Goal: Task Accomplishment & Management: Manage account settings

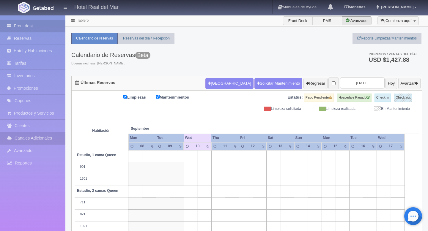
click at [28, 142] on link "Canales Adicionales" at bounding box center [32, 138] width 65 height 12
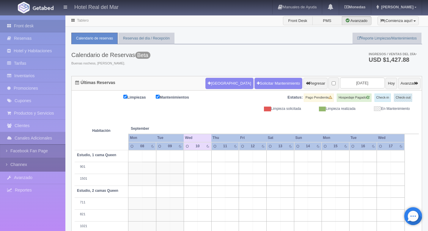
click at [19, 162] on link "Channex" at bounding box center [32, 164] width 65 height 13
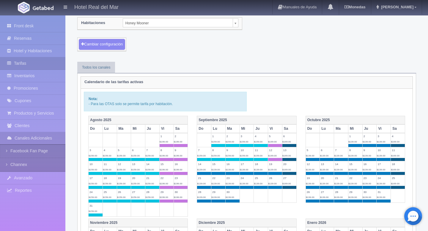
scroll to position [10, 0]
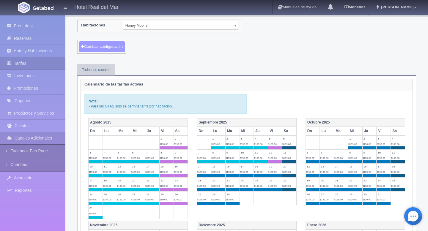
click at [108, 48] on button "Cambiar configuración" at bounding box center [102, 46] width 46 height 11
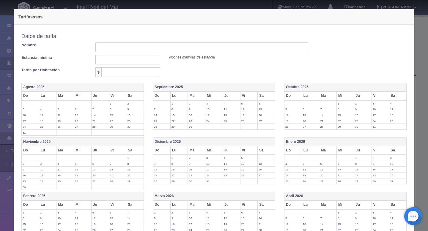
click at [90, 5] on div "Tarifasssss Copiar tarifa a la habitación Honey Mooner Honey Mooner Estudio, 1 …" at bounding box center [214, 172] width 406 height 345
click at [415, 44] on div "Tarifasssss Copiar tarifa a la habitación Honey Mooner Honey Mooner Estudio, 1 …" at bounding box center [214, 172] width 406 height 345
click at [0, 88] on div "Tarifasssss Copiar tarifa a la habitación Honey Mooner Honey Mooner Estudio, 1 …" at bounding box center [214, 115] width 428 height 231
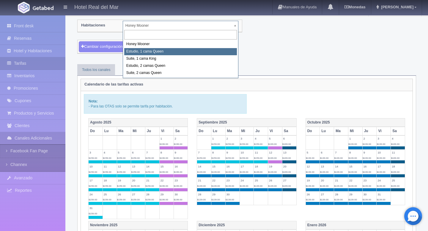
select select "2268"
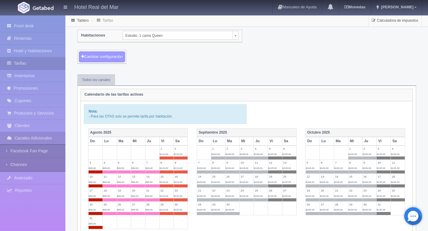
click at [110, 56] on button "Cambiar configuración" at bounding box center [102, 56] width 46 height 11
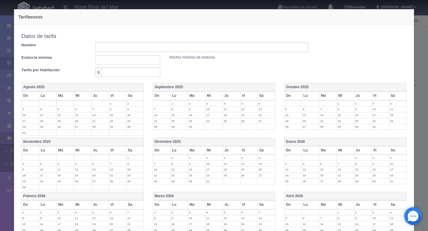
click at [170, 88] on th "Septiembre 2025" at bounding box center [214, 87] width 122 height 9
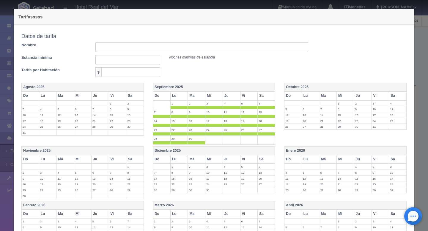
click at [245, 96] on th "Vi" at bounding box center [249, 96] width 18 height 9
click at [267, 98] on th "Sa" at bounding box center [267, 96] width 18 height 9
click at [298, 86] on th "Octubre 2025" at bounding box center [345, 87] width 122 height 9
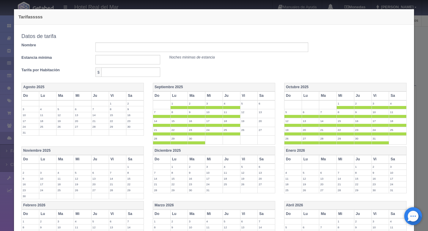
click at [376, 92] on th "Vi" at bounding box center [380, 96] width 18 height 9
click at [393, 96] on th "Sa" at bounding box center [398, 96] width 18 height 9
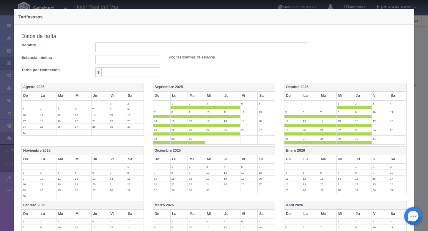
click at [40, 154] on th "Noviembre 2025" at bounding box center [83, 151] width 122 height 9
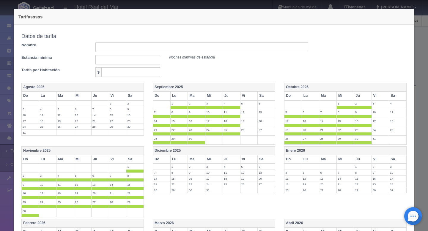
click at [158, 152] on th "Diciembre 2025" at bounding box center [214, 151] width 122 height 9
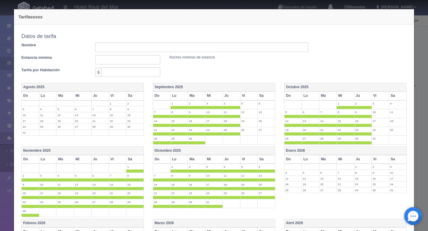
click at [289, 153] on th "Enero 2026" at bounding box center [345, 151] width 122 height 9
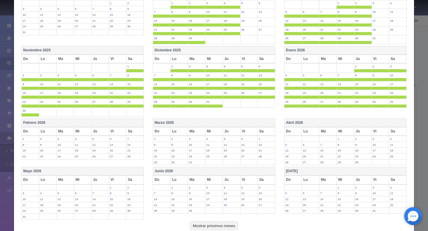
scroll to position [122, 0]
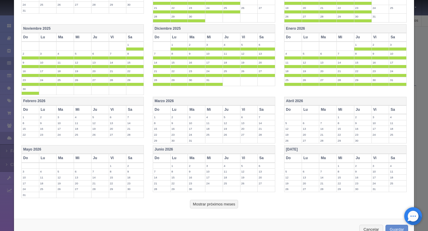
click at [26, 102] on th "Febrero 2026" at bounding box center [83, 101] width 122 height 9
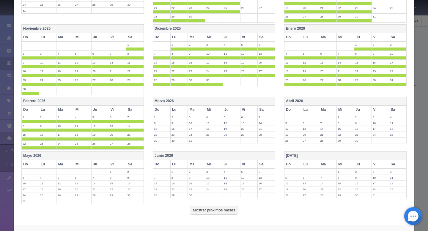
click at [157, 101] on th "Marzo 2026" at bounding box center [214, 101] width 122 height 9
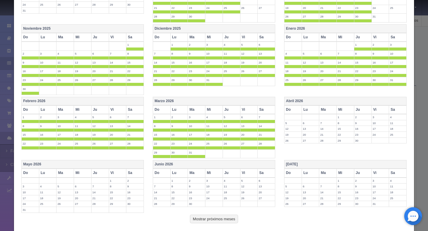
click at [247, 108] on th "Vi" at bounding box center [249, 109] width 18 height 9
click at [264, 110] on th "Sa" at bounding box center [267, 109] width 18 height 9
click at [247, 36] on th "Vi" at bounding box center [249, 37] width 18 height 9
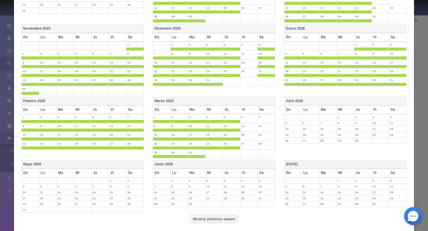
click at [266, 36] on th "Sa" at bounding box center [267, 37] width 18 height 9
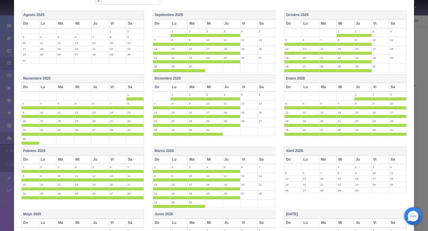
scroll to position [53, 0]
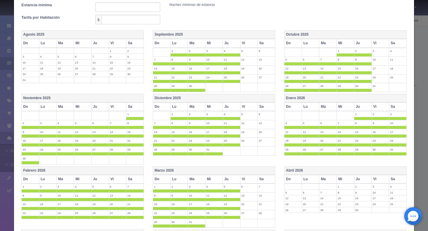
click at [379, 107] on th "Vi" at bounding box center [380, 107] width 18 height 9
click at [399, 107] on th "Sa" at bounding box center [398, 107] width 18 height 9
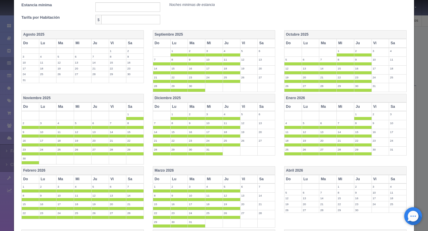
click at [115, 107] on th "Vi" at bounding box center [118, 107] width 18 height 9
click at [129, 107] on th "Sa" at bounding box center [135, 107] width 18 height 9
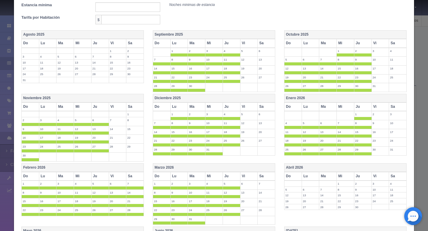
click at [113, 174] on th "Vi" at bounding box center [118, 176] width 18 height 9
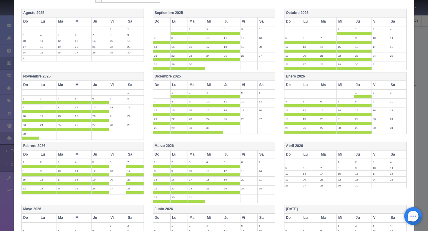
click at [133, 157] on th "Sa" at bounding box center [135, 154] width 18 height 9
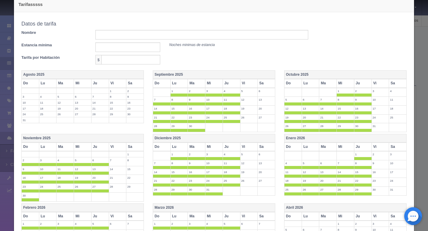
scroll to position [0, 0]
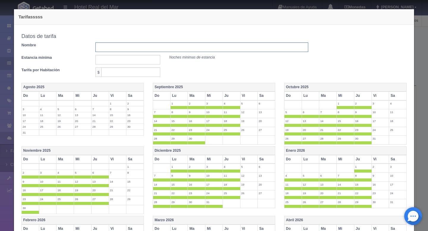
click at [114, 50] on input "text" at bounding box center [201, 47] width 213 height 10
type input "Tarifa entre semana"
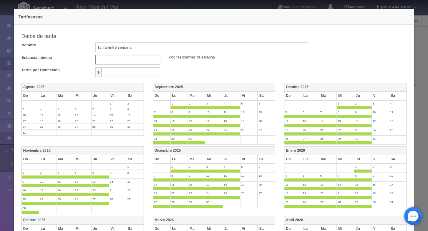
click at [105, 62] on input "text" at bounding box center [127, 60] width 65 height 10
type input "1"
click at [114, 72] on input "text" at bounding box center [130, 72] width 59 height 10
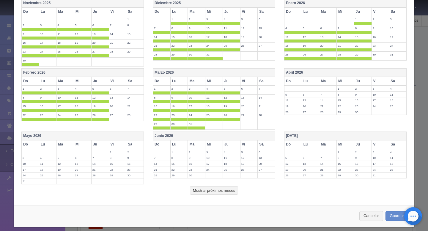
scroll to position [153, 0]
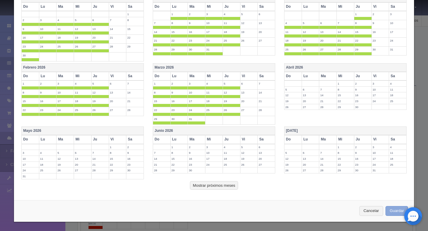
type input "119"
click at [392, 211] on button "Guardar" at bounding box center [396, 211] width 23 height 10
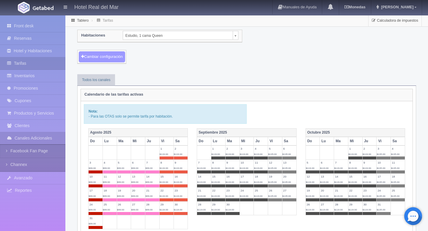
click at [108, 54] on button "Cambiar configuración" at bounding box center [102, 56] width 46 height 11
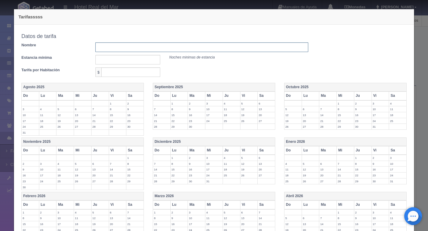
click at [127, 48] on input "text" at bounding box center [201, 47] width 213 height 10
type input "Tarifa fin de semana"
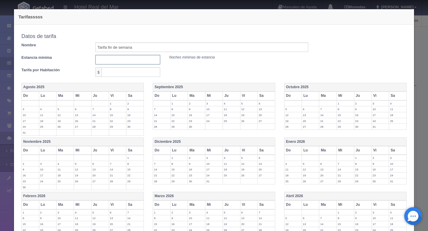
click at [114, 61] on input "text" at bounding box center [127, 60] width 65 height 10
type input "1"
click at [122, 74] on input "text" at bounding box center [130, 72] width 59 height 10
click at [114, 95] on th "Vi" at bounding box center [118, 96] width 18 height 9
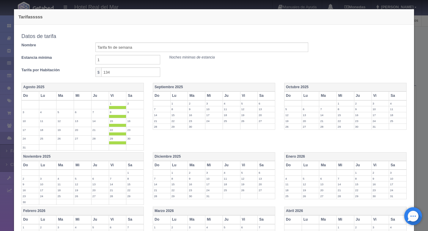
click at [134, 97] on th "Sa" at bounding box center [135, 96] width 18 height 9
click at [116, 98] on th "Vi" at bounding box center [118, 96] width 18 height 9
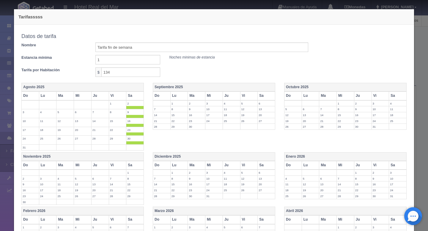
click at [131, 99] on th "Sa" at bounding box center [135, 96] width 18 height 9
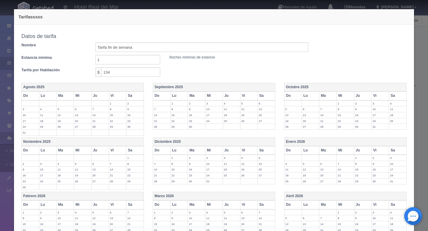
click at [245, 97] on th "Vi" at bounding box center [249, 96] width 18 height 9
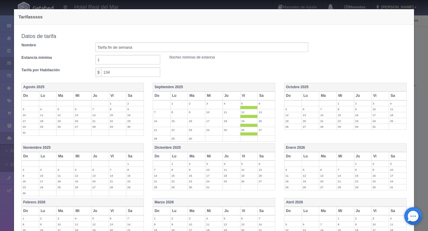
click at [271, 97] on th "Sa" at bounding box center [267, 96] width 18 height 9
click at [379, 99] on th "Vi" at bounding box center [380, 96] width 18 height 9
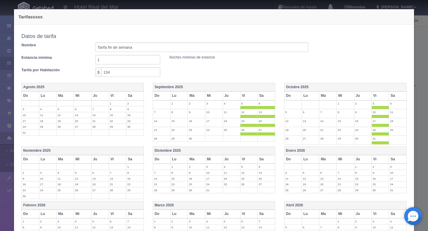
click at [393, 97] on th "Sa" at bounding box center [398, 96] width 18 height 9
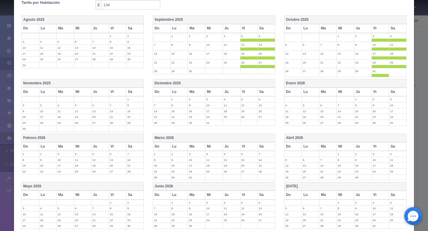
scroll to position [78, 0]
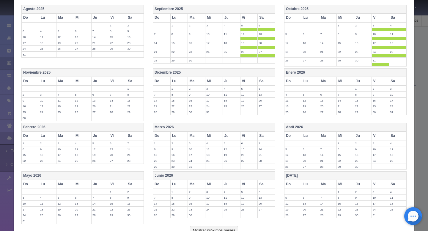
click at [116, 86] on td at bounding box center [118, 89] width 18 height 6
click at [130, 83] on th "Sa" at bounding box center [135, 81] width 18 height 9
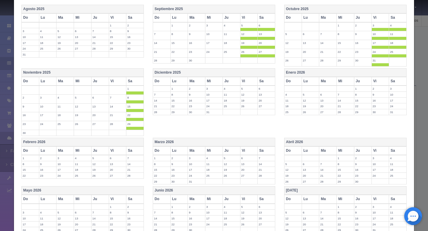
click at [113, 82] on th "Vi" at bounding box center [118, 81] width 18 height 9
click at [247, 81] on th "Vi" at bounding box center [249, 81] width 18 height 9
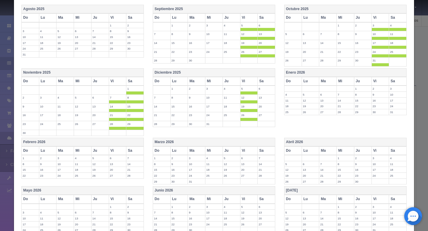
click at [269, 81] on th "Sa" at bounding box center [267, 81] width 18 height 9
click at [378, 85] on th "Vi" at bounding box center [380, 81] width 18 height 9
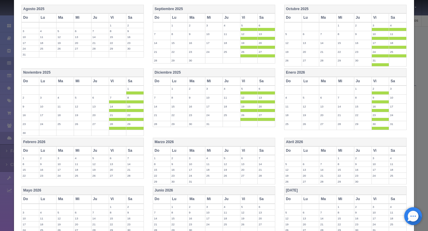
click at [394, 83] on th "Sa" at bounding box center [398, 81] width 18 height 9
click at [31, 150] on th "Do" at bounding box center [31, 150] width 18 height 9
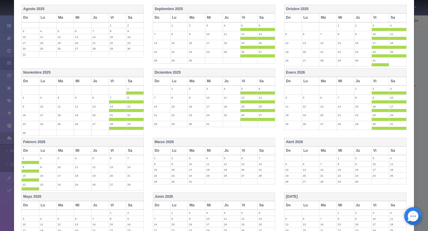
click at [26, 149] on th "Do" at bounding box center [31, 150] width 18 height 9
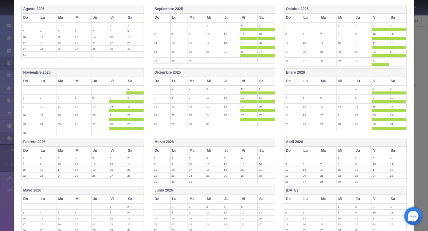
click at [111, 150] on th "Vi" at bounding box center [118, 150] width 18 height 9
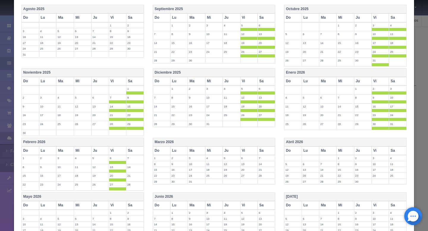
click at [135, 154] on th "Sa" at bounding box center [135, 150] width 18 height 9
click at [250, 150] on th "Vi" at bounding box center [249, 150] width 18 height 9
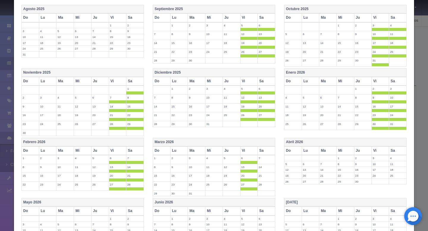
click at [262, 150] on th "Sa" at bounding box center [267, 150] width 18 height 9
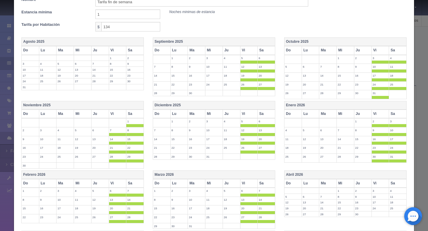
scroll to position [24, 0]
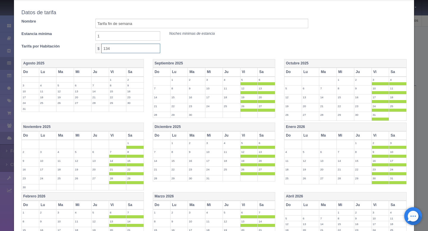
click at [128, 49] on input "134" at bounding box center [130, 49] width 59 height 10
type input "135"
click at [190, 39] on div "Estancia mínima 1 Noches minimas de estancia" at bounding box center [165, 36] width 296 height 10
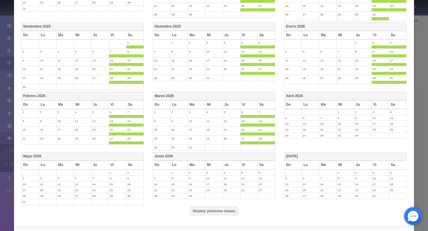
scroll to position [150, 0]
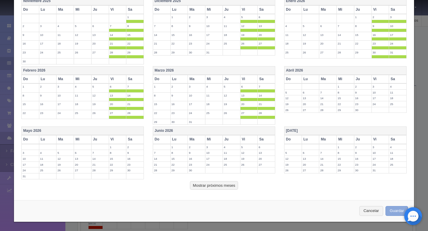
click at [389, 209] on button "Guardar" at bounding box center [396, 211] width 23 height 10
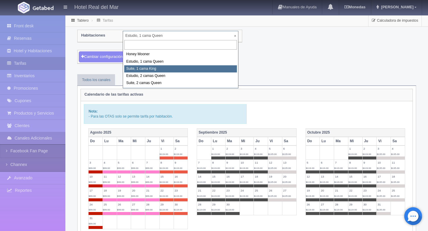
select select "2269"
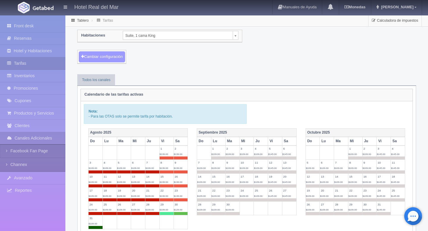
click at [112, 55] on button "Cambiar configuración" at bounding box center [102, 56] width 46 height 11
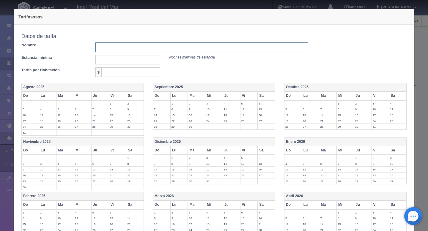
click at [130, 47] on input "text" at bounding box center [201, 47] width 213 height 10
type input "Tarifa entre semana"
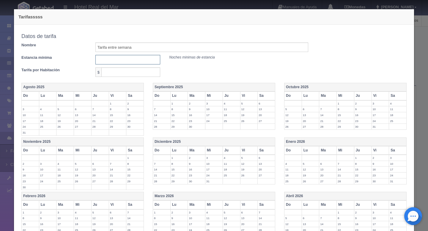
click at [116, 58] on input "text" at bounding box center [127, 60] width 65 height 10
type input "1"
click at [117, 72] on input "text" at bounding box center [130, 72] width 59 height 10
type input "129"
click at [172, 88] on th "Septiembre 2025" at bounding box center [214, 87] width 122 height 9
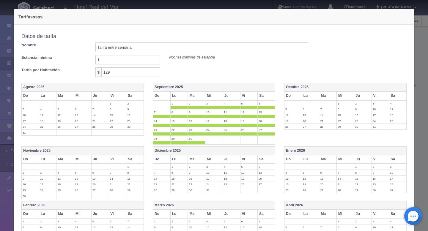
click at [301, 89] on th "Octubre 2025" at bounding box center [345, 87] width 122 height 9
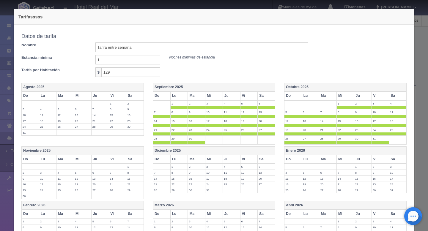
click at [297, 148] on th "Enero 2026" at bounding box center [345, 151] width 122 height 9
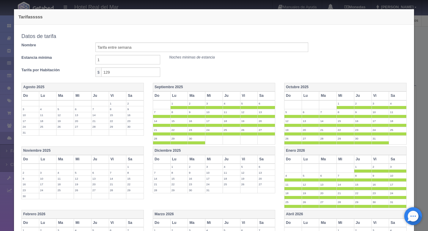
click at [172, 152] on th "Diciembre 2025" at bounding box center [214, 151] width 122 height 9
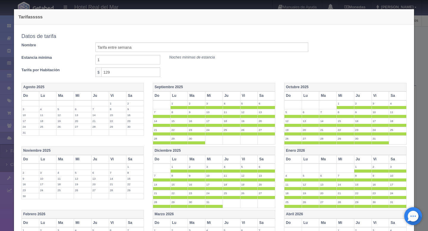
click at [41, 152] on th "Noviembre 2025" at bounding box center [83, 151] width 122 height 9
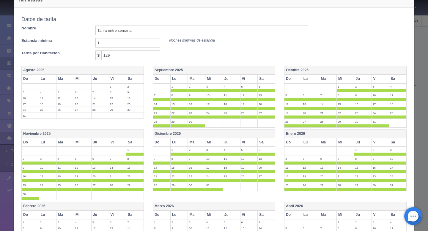
scroll to position [27, 0]
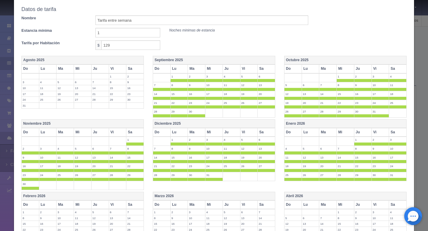
click at [34, 192] on th "Febrero 2026" at bounding box center [83, 196] width 122 height 9
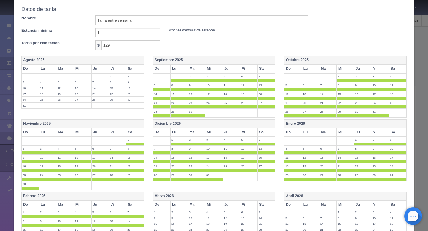
click at [158, 196] on th "Marzo 2026" at bounding box center [214, 196] width 122 height 9
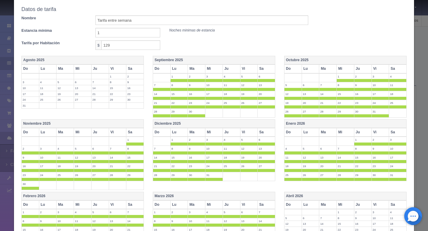
click at [244, 70] on th "Vi" at bounding box center [249, 68] width 18 height 9
click at [265, 68] on th "Sa" at bounding box center [267, 68] width 18 height 9
click at [378, 69] on th "Vi" at bounding box center [380, 68] width 18 height 9
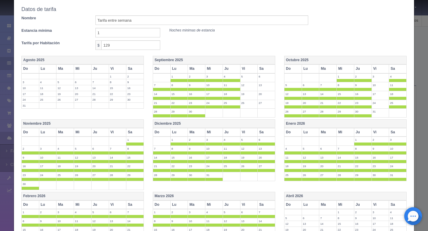
click at [393, 69] on th "Sa" at bounding box center [398, 68] width 18 height 9
click at [384, 139] on label "2" at bounding box center [380, 140] width 17 height 6
click at [379, 132] on th "Vi" at bounding box center [380, 132] width 18 height 9
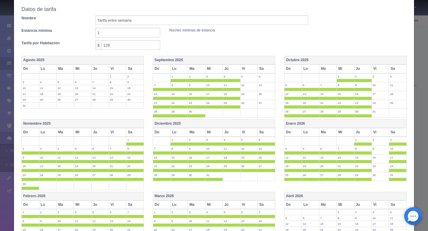
click at [396, 132] on th "Sa" at bounding box center [398, 132] width 18 height 9
click at [248, 135] on th "Vi" at bounding box center [249, 132] width 18 height 9
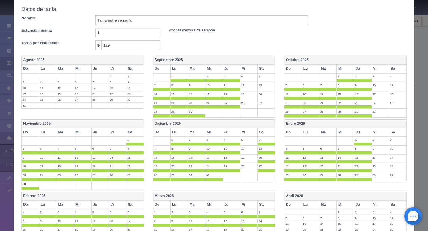
click at [262, 131] on th "Sa" at bounding box center [267, 132] width 18 height 9
click at [113, 135] on th "Vi" at bounding box center [118, 132] width 18 height 9
click at [131, 132] on th "Sa" at bounding box center [135, 132] width 18 height 9
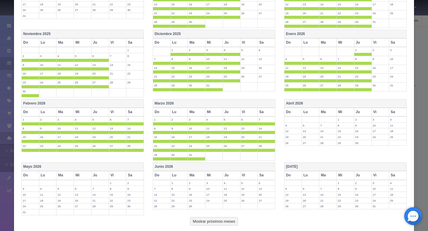
scroll to position [124, 0]
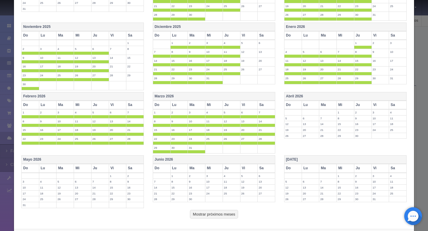
click at [119, 105] on th "Vi" at bounding box center [118, 105] width 18 height 9
click at [130, 105] on th "Sa" at bounding box center [135, 105] width 18 height 9
click at [250, 106] on th "Vi" at bounding box center [249, 105] width 18 height 9
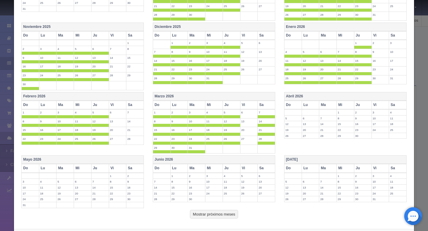
click at [262, 106] on th "Sa" at bounding box center [267, 105] width 18 height 9
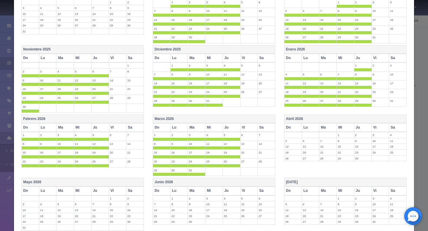
scroll to position [153, 0]
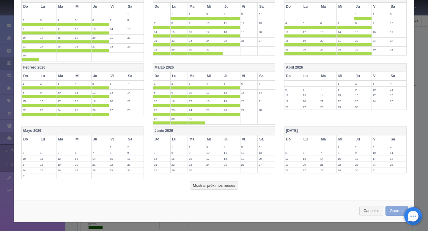
click at [393, 211] on button "Guardar" at bounding box center [396, 211] width 23 height 10
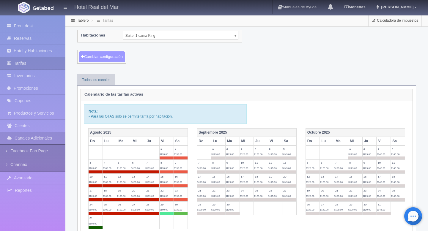
click at [112, 58] on button "Cambiar configuración" at bounding box center [102, 56] width 46 height 11
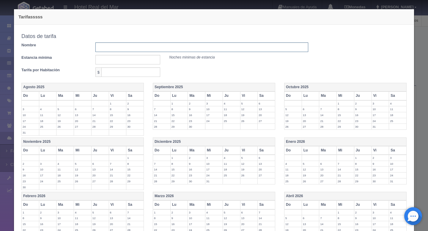
click at [137, 47] on input "text" at bounding box center [201, 47] width 213 height 10
type input "tarifa fin de semana"
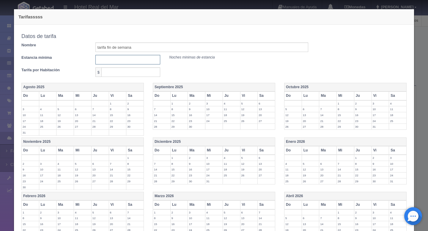
click at [113, 60] on input "text" at bounding box center [127, 60] width 65 height 10
type input "1"
click at [114, 73] on input "text" at bounding box center [130, 72] width 59 height 10
type input "149"
click at [192, 75] on div "Tarifa por Habitación $ 149" at bounding box center [165, 72] width 296 height 10
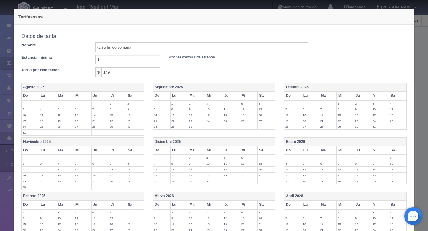
click at [112, 94] on th "Vi" at bounding box center [118, 96] width 18 height 9
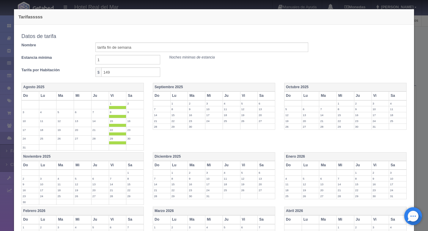
click at [112, 96] on th "Vi" at bounding box center [118, 96] width 18 height 9
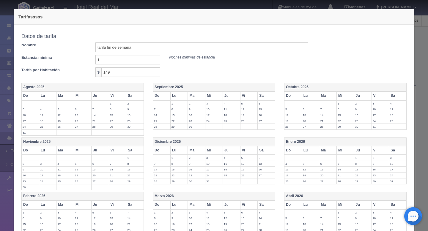
click at [246, 92] on th "Vi" at bounding box center [249, 96] width 18 height 9
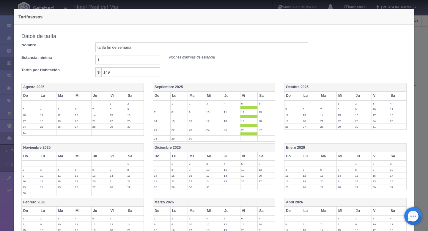
click at [260, 97] on th "Sa" at bounding box center [267, 96] width 18 height 9
click at [377, 95] on th "Vi" at bounding box center [380, 96] width 18 height 9
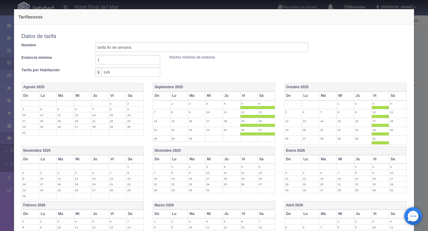
click at [391, 95] on th "Sa" at bounding box center [398, 96] width 18 height 9
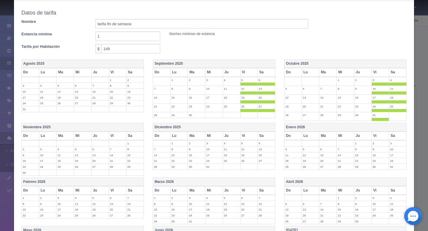
scroll to position [55, 0]
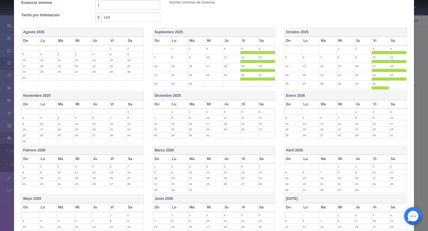
click at [378, 105] on th "Vi" at bounding box center [380, 104] width 18 height 9
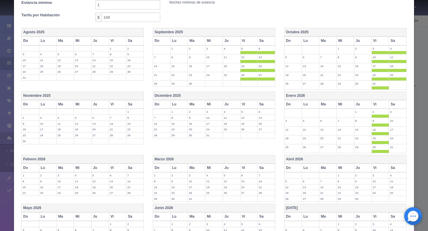
click at [395, 105] on th "Sa" at bounding box center [398, 104] width 18 height 9
click at [243, 105] on th "Vi" at bounding box center [249, 104] width 18 height 9
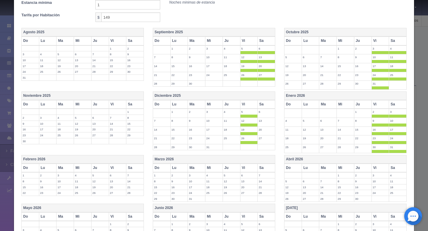
click at [262, 104] on th "Sa" at bounding box center [267, 104] width 18 height 9
click at [116, 107] on th "Vi" at bounding box center [118, 104] width 18 height 9
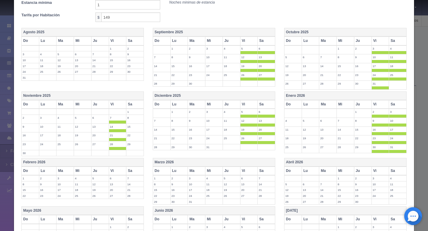
click at [132, 104] on th "Sa" at bounding box center [135, 104] width 18 height 9
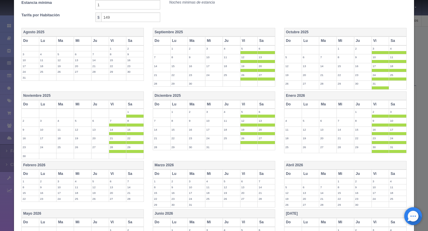
scroll to position [108, 0]
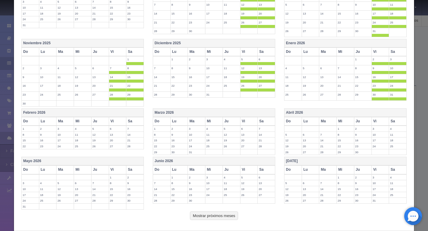
click at [113, 121] on th "Vi" at bounding box center [118, 121] width 18 height 9
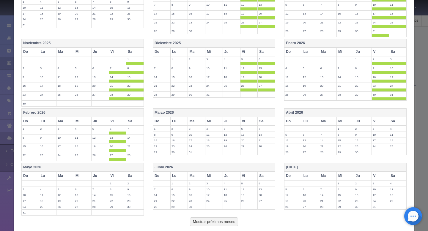
click at [128, 123] on th "Sa" at bounding box center [135, 121] width 18 height 9
click at [245, 121] on th "Vi" at bounding box center [249, 121] width 18 height 9
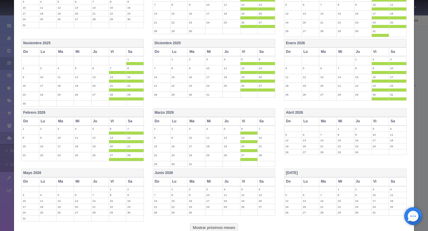
click at [267, 123] on th "Sa" at bounding box center [267, 121] width 18 height 9
click at [381, 122] on th "Vi" at bounding box center [380, 121] width 18 height 9
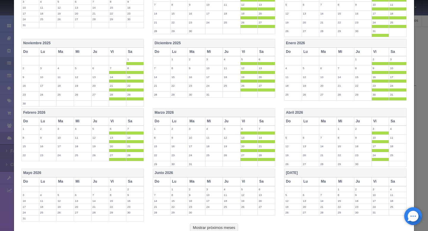
click at [388, 122] on th "Vi" at bounding box center [380, 121] width 18 height 9
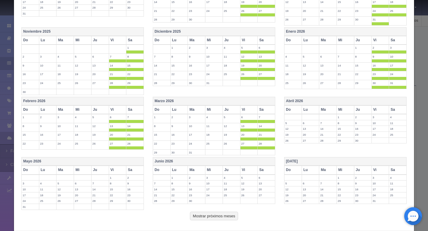
scroll to position [150, 0]
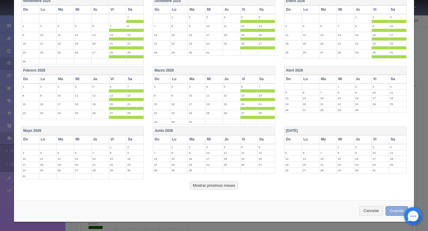
click at [390, 211] on button "Guardar" at bounding box center [396, 211] width 23 height 10
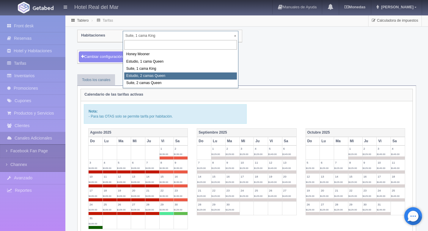
select select "2270"
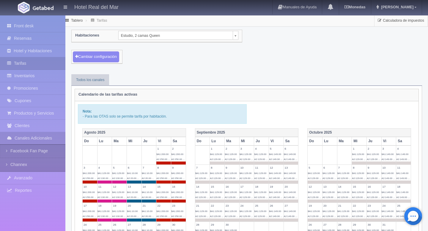
click at [263, 160] on span "$A1:129.00 A2:129.00 ..." at bounding box center [260, 157] width 13 height 8
click at [260, 152] on td "4 $A1:129.00 A2:129.00 ..." at bounding box center [261, 155] width 15 height 19
click at [108, 54] on button "Cambiar configuración" at bounding box center [96, 56] width 46 height 11
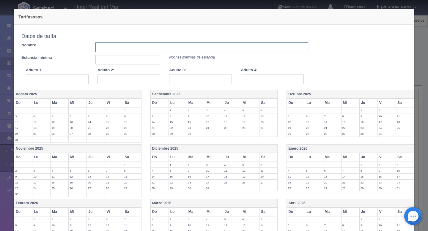
click at [147, 51] on input "text" at bounding box center [201, 47] width 213 height 10
type input "tarifa entre semana"
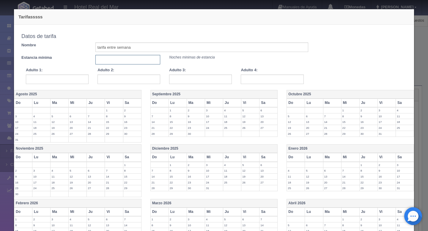
click at [108, 61] on input "text" at bounding box center [127, 60] width 65 height 10
type input "1"
click at [82, 80] on input "text" at bounding box center [57, 80] width 63 height 10
type input "129"
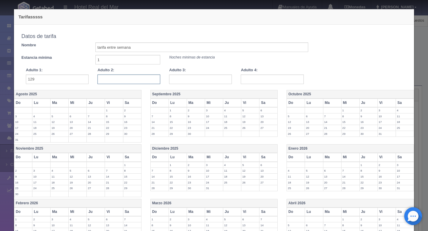
click at [124, 81] on input "text" at bounding box center [128, 80] width 63 height 10
type input "129"
click at [183, 80] on input "text" at bounding box center [200, 80] width 63 height 10
type input "134"
click at [262, 77] on input "text" at bounding box center [272, 80] width 63 height 10
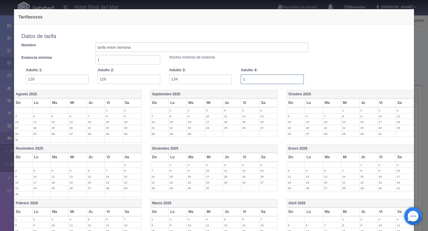
type input "149"
click at [165, 95] on th "Septiembre 2025" at bounding box center [213, 94] width 127 height 9
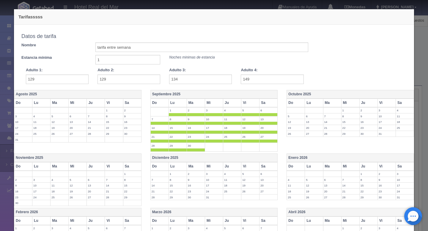
click at [308, 93] on th "Octubre 2025" at bounding box center [350, 94] width 127 height 9
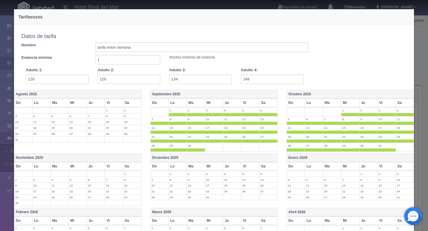
click at [297, 159] on th "Enero 2026" at bounding box center [350, 158] width 127 height 9
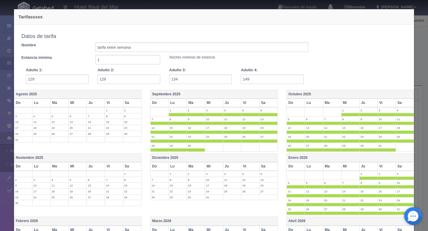
click at [166, 222] on th "Marzo 2026" at bounding box center [213, 221] width 127 height 9
click at [167, 159] on th "Diciembre 2025" at bounding box center [213, 158] width 127 height 9
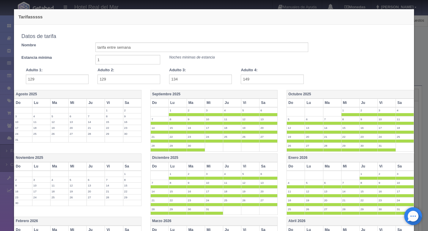
click at [35, 157] on th "Noviembre 2025" at bounding box center [77, 158] width 127 height 9
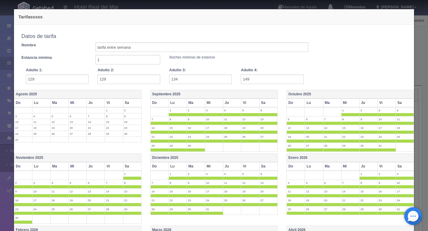
scroll to position [35, 0]
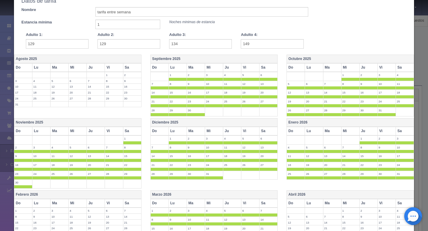
click at [29, 194] on th "Febrero 2026" at bounding box center [77, 195] width 127 height 9
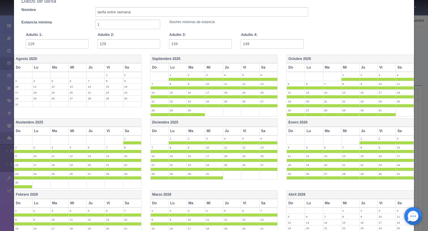
click at [247, 70] on th "Vi" at bounding box center [250, 67] width 18 height 9
click at [269, 67] on th "Sa" at bounding box center [268, 67] width 18 height 9
click at [390, 68] on th "Vi" at bounding box center [386, 67] width 18 height 9
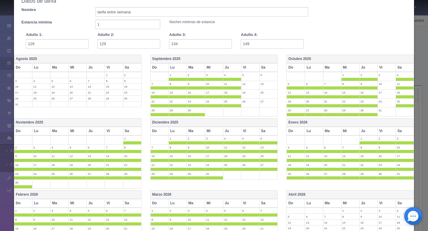
click at [399, 68] on th "Sa" at bounding box center [404, 67] width 18 height 9
click at [384, 132] on th "Vi" at bounding box center [386, 131] width 18 height 9
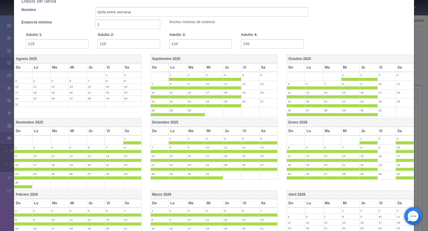
click at [403, 134] on th "Sa" at bounding box center [404, 131] width 18 height 9
click at [248, 133] on th "Vi" at bounding box center [250, 131] width 18 height 9
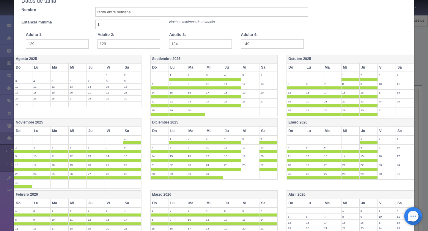
click at [262, 131] on th "Sa" at bounding box center [268, 131] width 18 height 9
click at [126, 132] on th "Sa" at bounding box center [132, 131] width 18 height 9
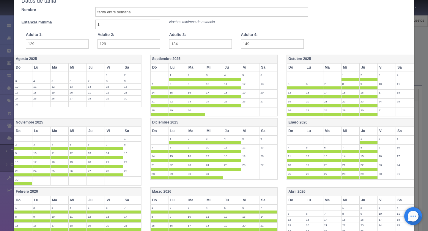
click at [111, 132] on th "Vi" at bounding box center [114, 131] width 18 height 9
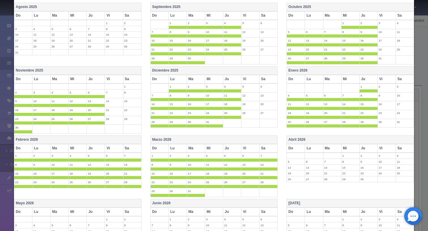
scroll to position [92, 0]
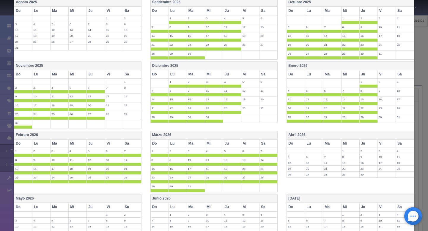
click at [109, 144] on th "Vi" at bounding box center [114, 143] width 18 height 9
click at [127, 144] on th "Sa" at bounding box center [132, 143] width 18 height 9
click at [245, 145] on th "Vi" at bounding box center [250, 143] width 18 height 9
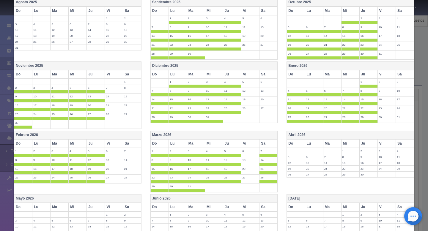
click at [272, 145] on th "Sa" at bounding box center [268, 143] width 18 height 9
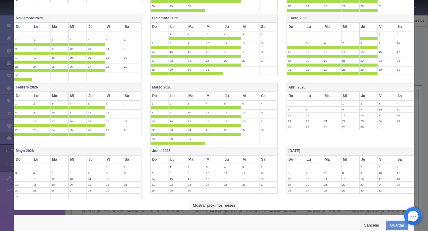
scroll to position [154, 0]
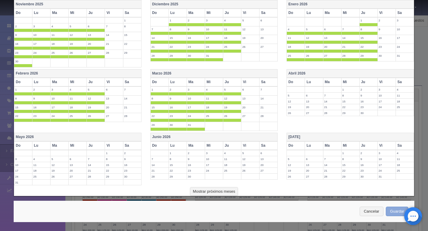
click at [397, 214] on button "Guardar" at bounding box center [397, 212] width 23 height 10
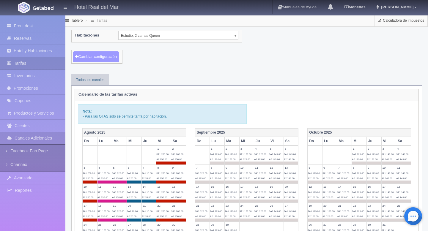
click at [102, 62] on button "Cambiar configuración" at bounding box center [96, 56] width 46 height 11
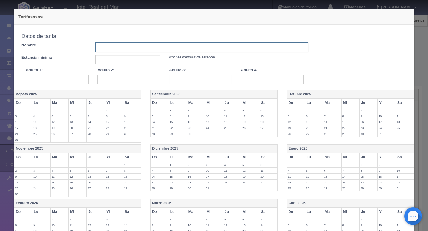
click at [119, 48] on input "text" at bounding box center [201, 47] width 213 height 10
type input "tarifa fin de semana"
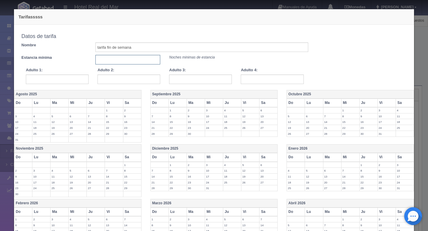
click at [103, 60] on input "text" at bounding box center [127, 60] width 65 height 10
type input "1"
click at [66, 80] on input "text" at bounding box center [57, 80] width 63 height 10
type input "149"
click at [120, 79] on input "text" at bounding box center [128, 80] width 63 height 10
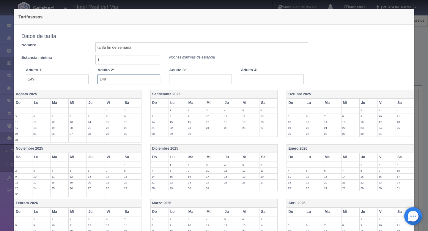
type input "149"
click at [188, 78] on input "text" at bounding box center [200, 80] width 63 height 10
type input "154"
click at [252, 81] on input "text" at bounding box center [272, 80] width 63 height 10
type input "169"
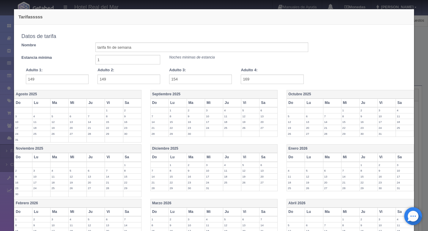
click at [246, 103] on th "Vi" at bounding box center [250, 103] width 18 height 9
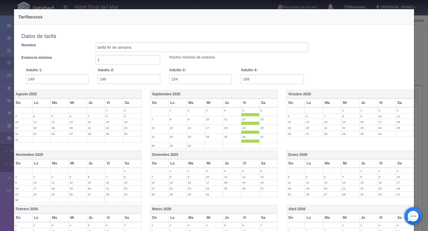
click at [268, 104] on th "Sa" at bounding box center [268, 103] width 18 height 9
click at [379, 101] on th "Vi" at bounding box center [386, 103] width 18 height 9
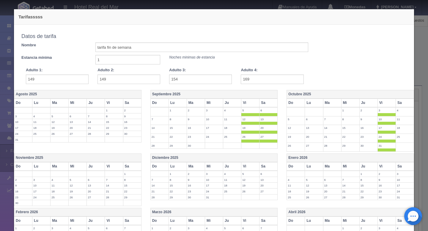
click at [394, 101] on th "Vi" at bounding box center [386, 103] width 18 height 9
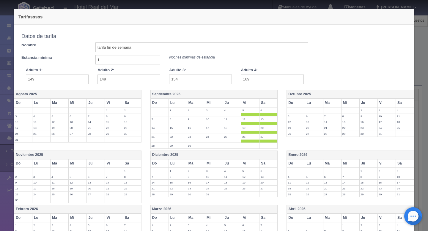
click at [398, 109] on label "4" at bounding box center [405, 111] width 18 height 6
click at [399, 103] on th "Sa" at bounding box center [404, 103] width 18 height 9
click at [385, 101] on th "Vi" at bounding box center [386, 103] width 18 height 9
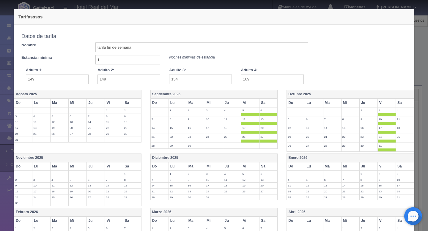
click at [405, 101] on th "Sa" at bounding box center [404, 103] width 18 height 9
click at [400, 165] on th "Sa" at bounding box center [404, 166] width 18 height 9
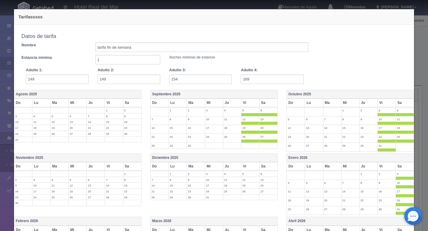
click at [379, 165] on th "Vi" at bounding box center [386, 166] width 18 height 9
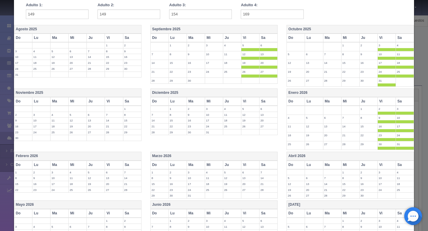
scroll to position [82, 0]
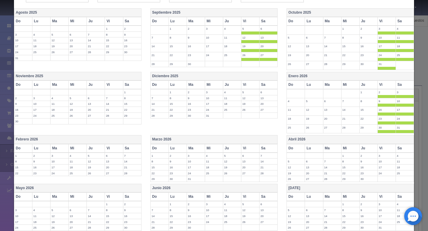
click at [250, 85] on th "Vi" at bounding box center [250, 85] width 18 height 9
click at [262, 85] on th "Sa" at bounding box center [268, 85] width 18 height 9
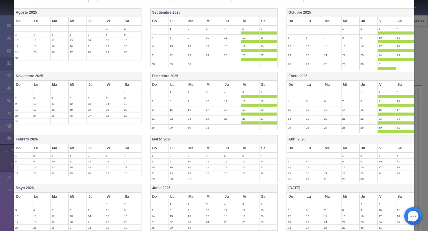
click at [250, 144] on th "Vi" at bounding box center [250, 148] width 18 height 9
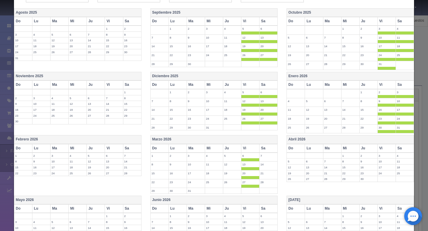
click at [262, 148] on th "Sa" at bounding box center [268, 148] width 18 height 9
click at [113, 85] on th "Vi" at bounding box center [114, 85] width 18 height 9
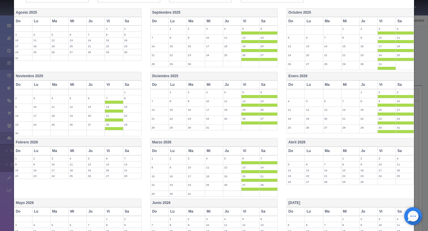
click at [126, 86] on th "Sa" at bounding box center [132, 85] width 18 height 9
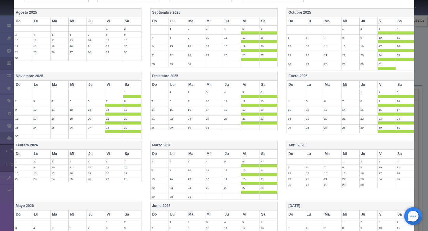
click at [112, 152] on th "Vi" at bounding box center [114, 154] width 18 height 9
click at [127, 156] on th "Sa" at bounding box center [132, 154] width 18 height 9
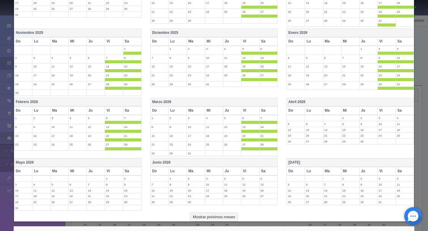
scroll to position [151, 0]
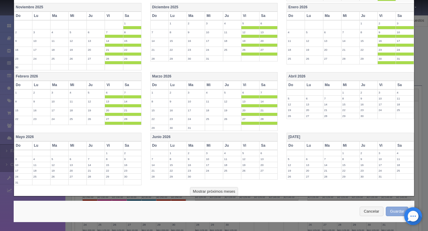
click at [396, 209] on button "Guardar" at bounding box center [397, 212] width 23 height 10
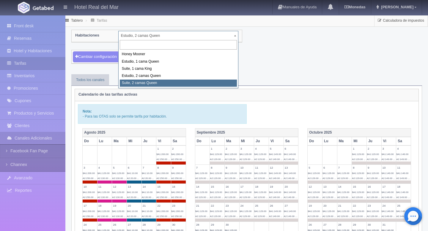
select select "2271"
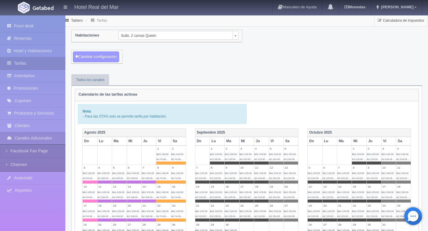
click at [108, 56] on button "Cambiar configuración" at bounding box center [96, 56] width 46 height 11
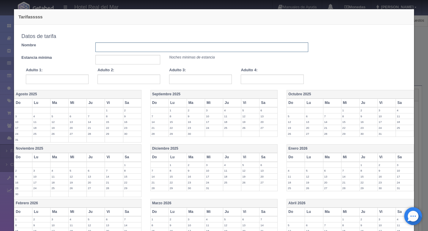
click at [131, 49] on input "text" at bounding box center [201, 47] width 213 height 10
drag, startPoint x: 108, startPoint y: 46, endPoint x: 143, endPoint y: 44, distance: 34.8
click at [142, 45] on input "Tarifa entre semana" at bounding box center [201, 47] width 213 height 10
type input "Tarifa fin de semana"
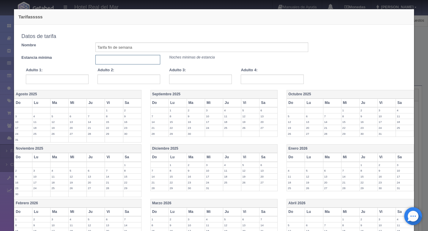
click at [115, 59] on input "text" at bounding box center [127, 60] width 65 height 10
type input "1"
click at [64, 82] on input "text" at bounding box center [57, 80] width 63 height 10
type input "164"
click at [109, 77] on input "text" at bounding box center [128, 80] width 63 height 10
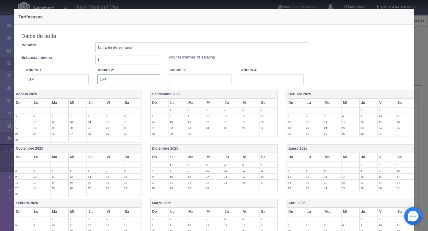
type input "164"
click at [183, 80] on input "text" at bounding box center [200, 80] width 63 height 10
type input "179"
type input "193"
click at [117, 104] on th "Vi" at bounding box center [114, 103] width 18 height 9
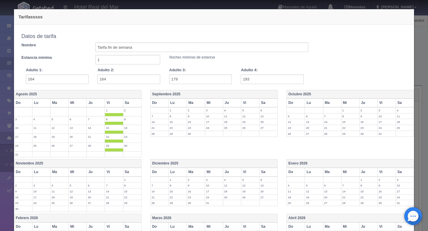
click at [117, 104] on th "Vi" at bounding box center [114, 103] width 18 height 9
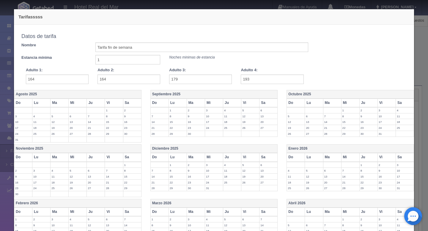
click at [248, 103] on th "Vi" at bounding box center [250, 103] width 18 height 9
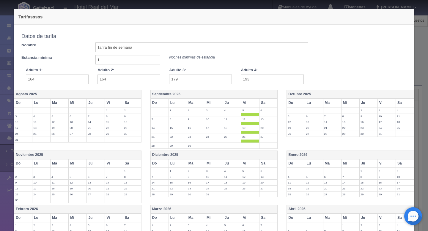
click at [270, 104] on th "Sa" at bounding box center [268, 103] width 18 height 9
click at [380, 102] on th "Vi" at bounding box center [386, 103] width 18 height 9
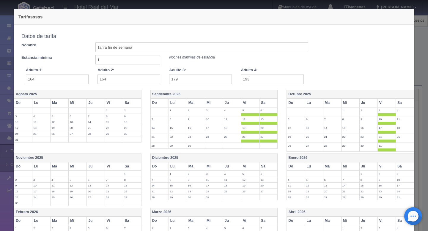
click at [397, 102] on th "Sa" at bounding box center [404, 103] width 18 height 9
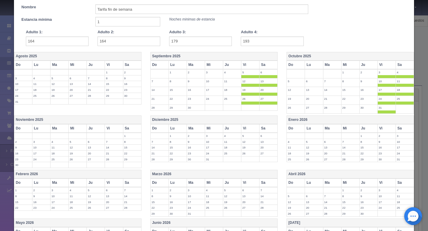
scroll to position [66, 0]
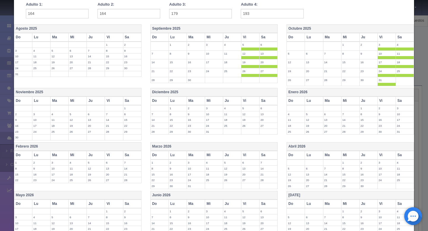
click at [387, 102] on th "Vi" at bounding box center [386, 101] width 18 height 9
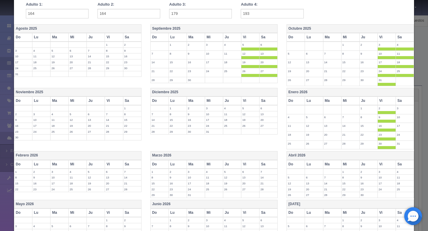
click at [394, 102] on th "Vi" at bounding box center [386, 101] width 18 height 9
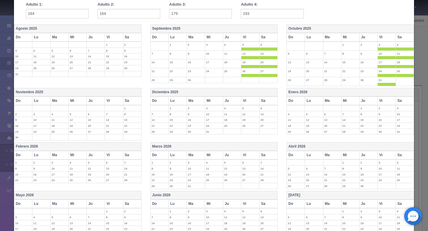
click at [391, 103] on th "Vi" at bounding box center [386, 101] width 18 height 9
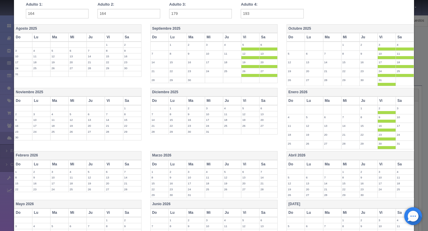
click at [403, 103] on th "Sa" at bounding box center [404, 101] width 18 height 9
click at [246, 105] on th "Vi" at bounding box center [250, 101] width 18 height 9
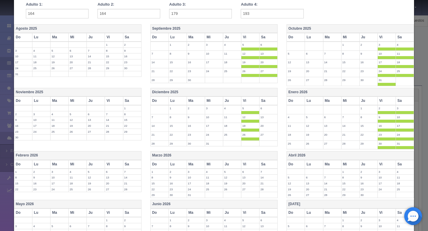
click at [257, 103] on th "Vi" at bounding box center [250, 101] width 18 height 9
click at [255, 103] on th "Vi" at bounding box center [250, 101] width 18 height 9
click at [264, 100] on th "Sa" at bounding box center [268, 101] width 18 height 9
click at [379, 163] on th "Vi" at bounding box center [386, 164] width 18 height 9
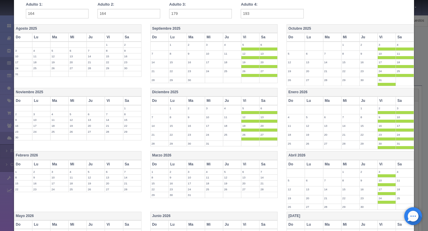
click at [387, 165] on th "Vi" at bounding box center [386, 164] width 18 height 9
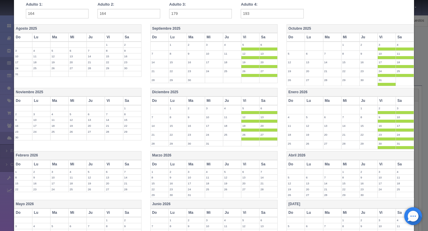
click at [248, 164] on th "Vi" at bounding box center [250, 164] width 18 height 9
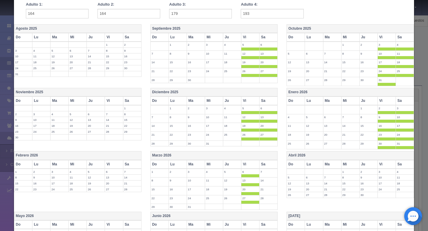
click at [261, 164] on th "Sa" at bounding box center [268, 164] width 18 height 9
click at [113, 103] on th "Vi" at bounding box center [114, 101] width 18 height 9
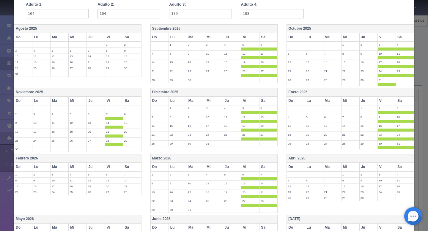
click at [127, 103] on th "Sa" at bounding box center [132, 101] width 18 height 9
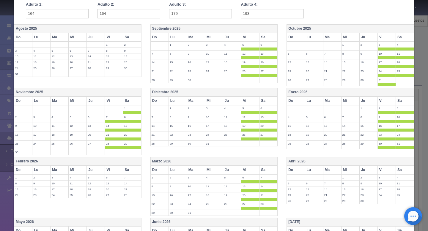
click at [112, 171] on th "Vi" at bounding box center [114, 170] width 18 height 9
click at [127, 171] on th "Sa" at bounding box center [132, 170] width 18 height 9
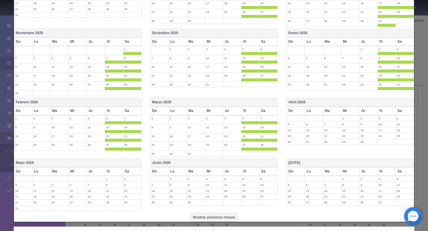
scroll to position [151, 0]
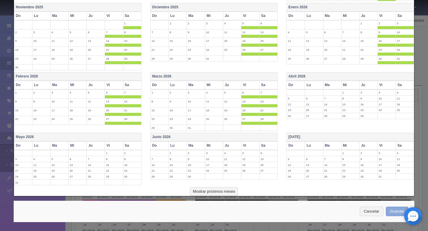
click at [398, 215] on button "Guardar" at bounding box center [397, 212] width 23 height 10
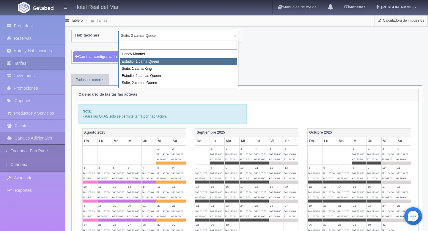
select select "2268"
